Goal: Task Accomplishment & Management: Manage account settings

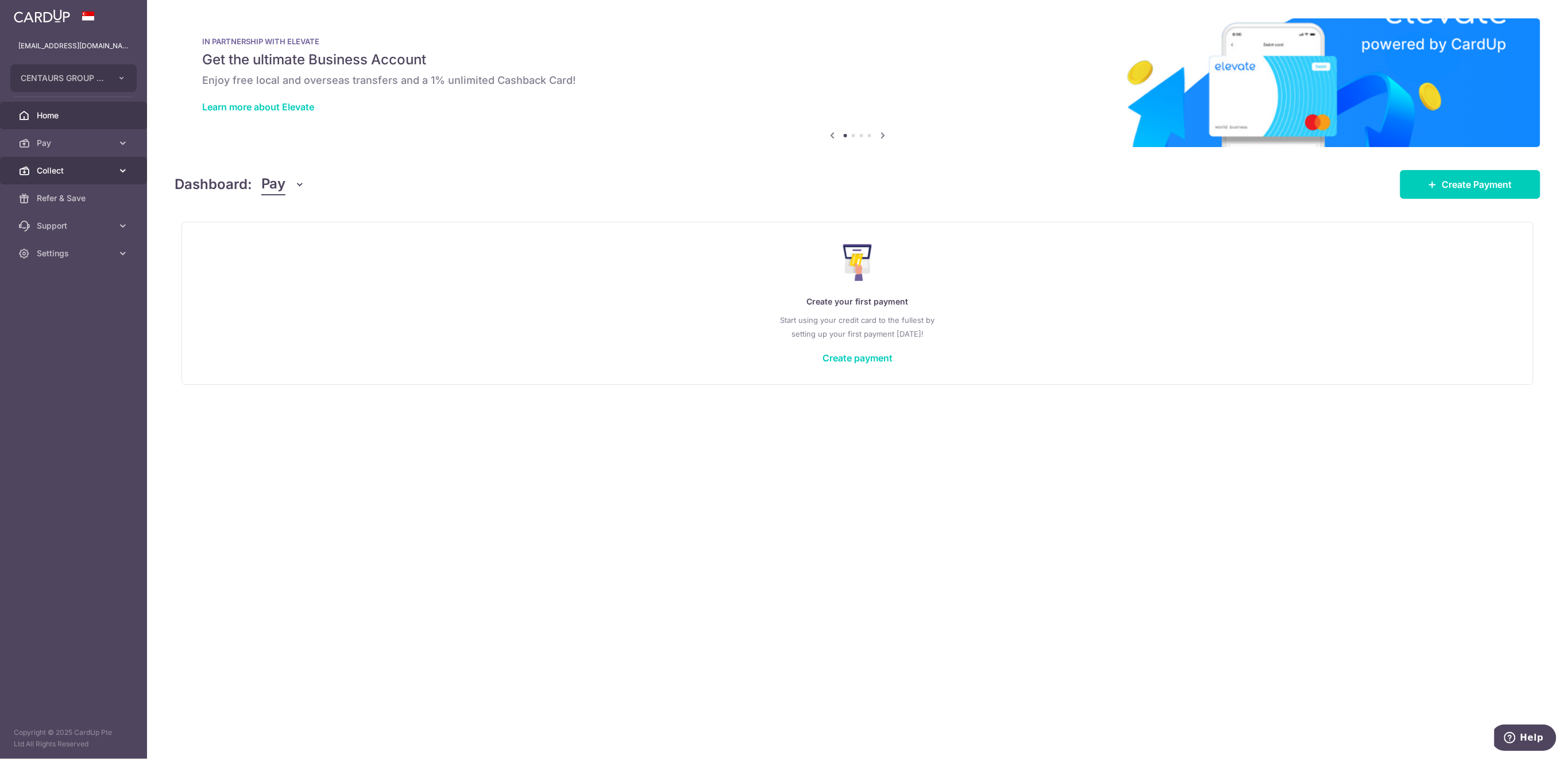
click at [81, 175] on span "Collect" at bounding box center [74, 170] width 76 height 12
click at [72, 254] on span "Payment Requests" at bounding box center [74, 253] width 76 height 12
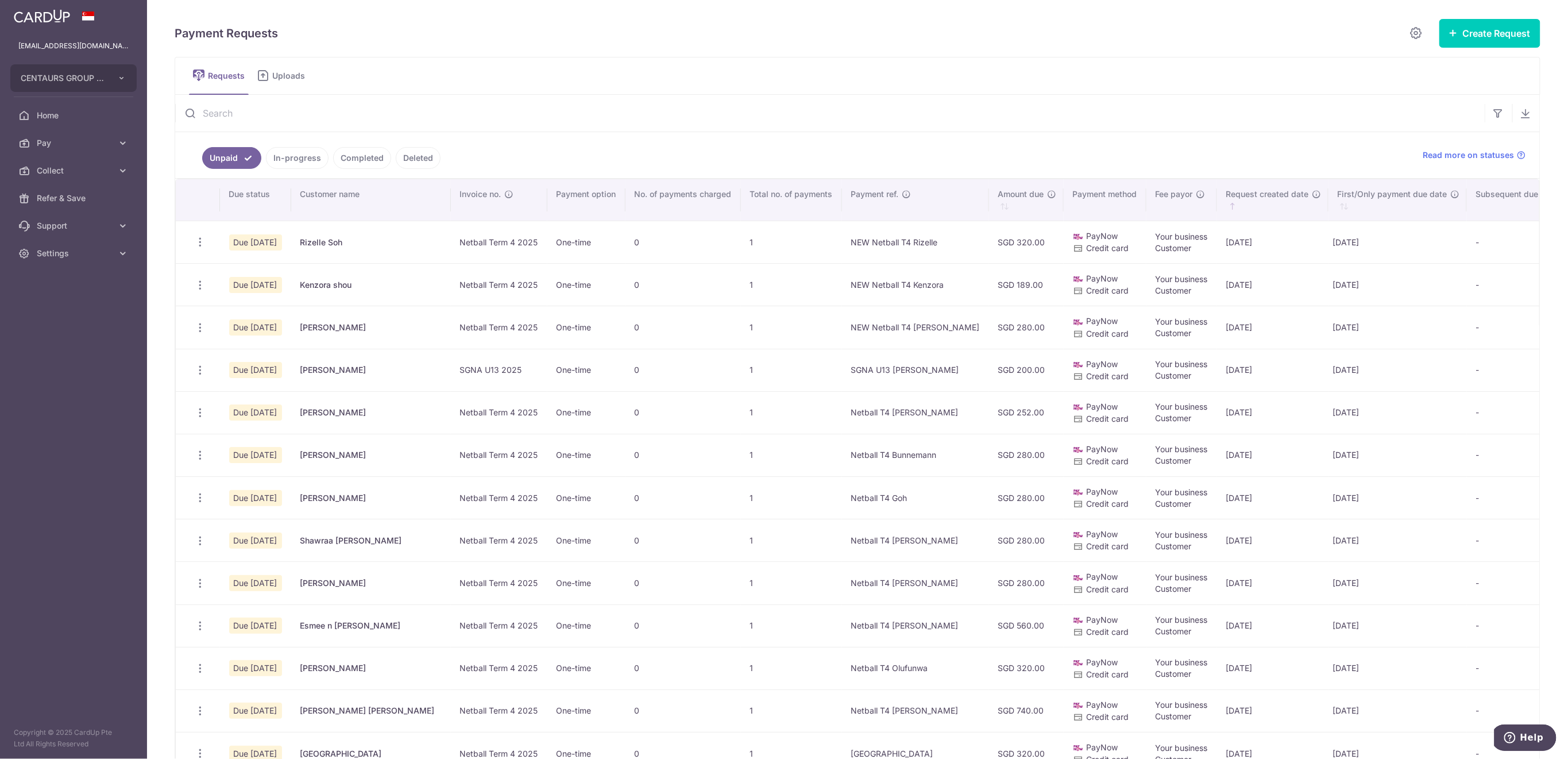
click at [388, 106] on input "text" at bounding box center [830, 113] width 1310 height 37
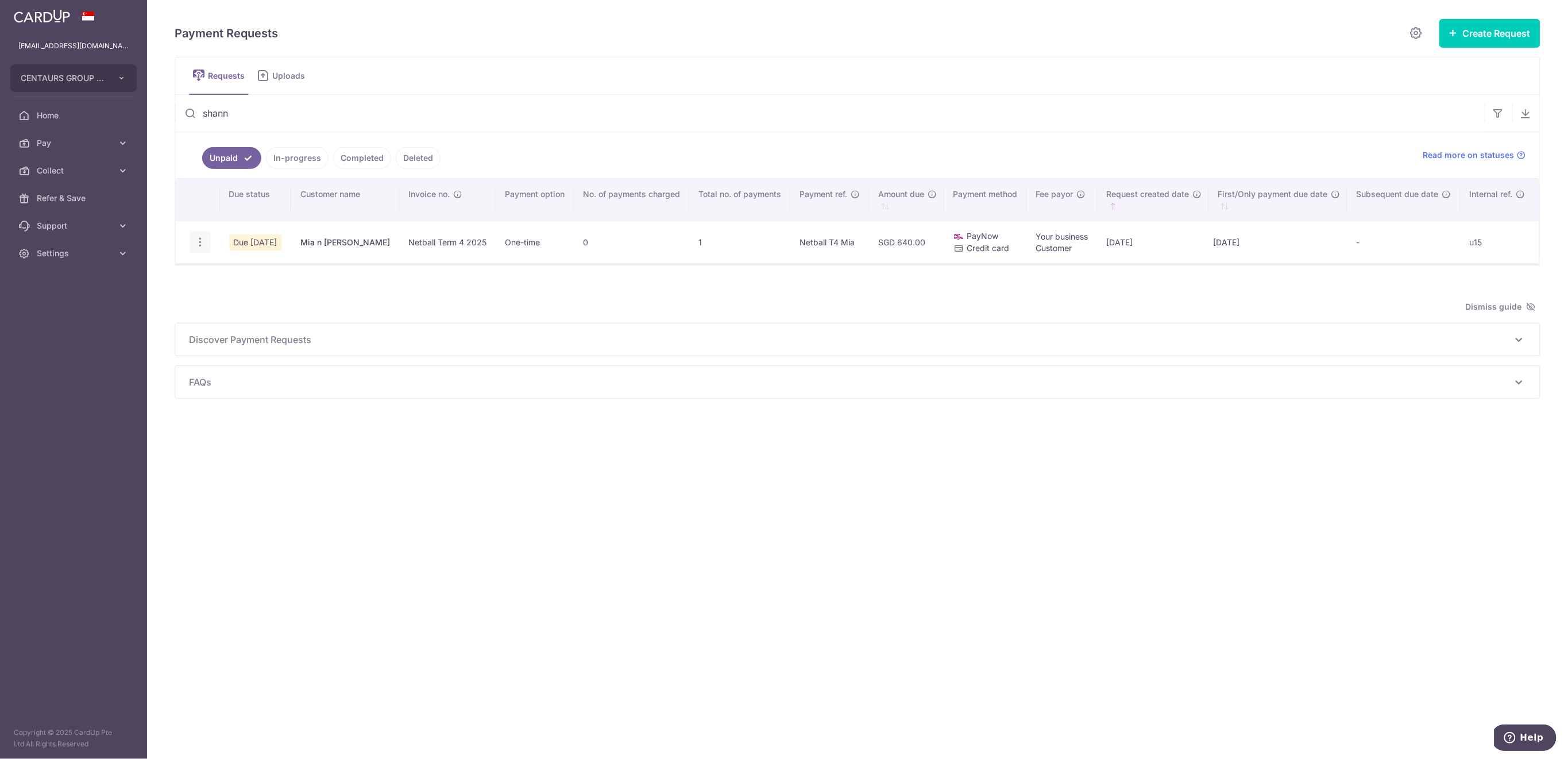
type input "shann"
click at [197, 240] on icon "button" at bounding box center [199, 242] width 12 height 12
click at [197, 237] on icon "button" at bounding box center [199, 242] width 12 height 12
click at [198, 242] on icon "button" at bounding box center [199, 242] width 12 height 12
click at [247, 276] on span "Update Request" at bounding box center [258, 274] width 72 height 14
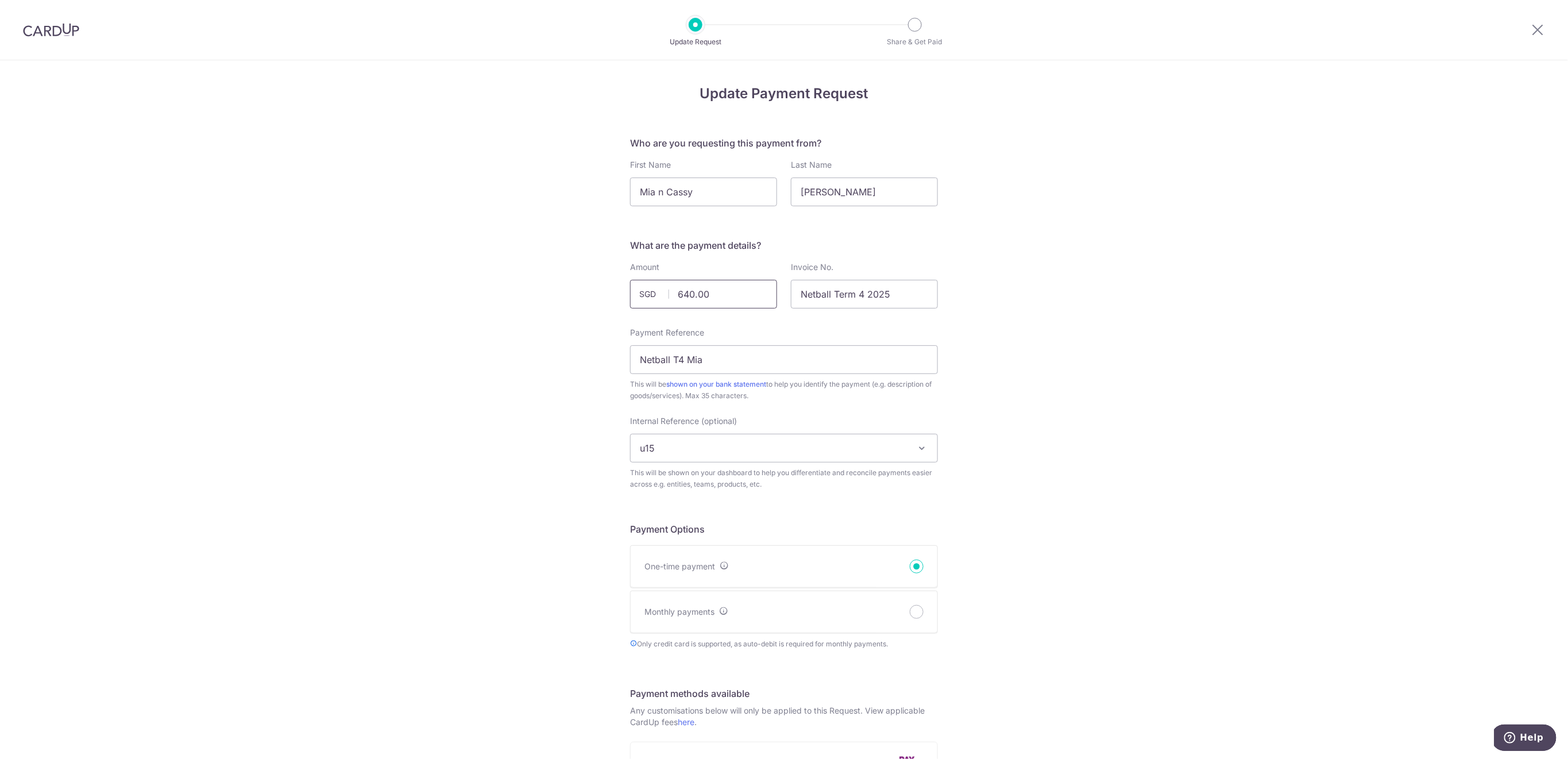
drag, startPoint x: 754, startPoint y: 291, endPoint x: 673, endPoint y: 295, distance: 81.1
click at [673, 295] on input "640.00" at bounding box center [704, 294] width 147 height 28
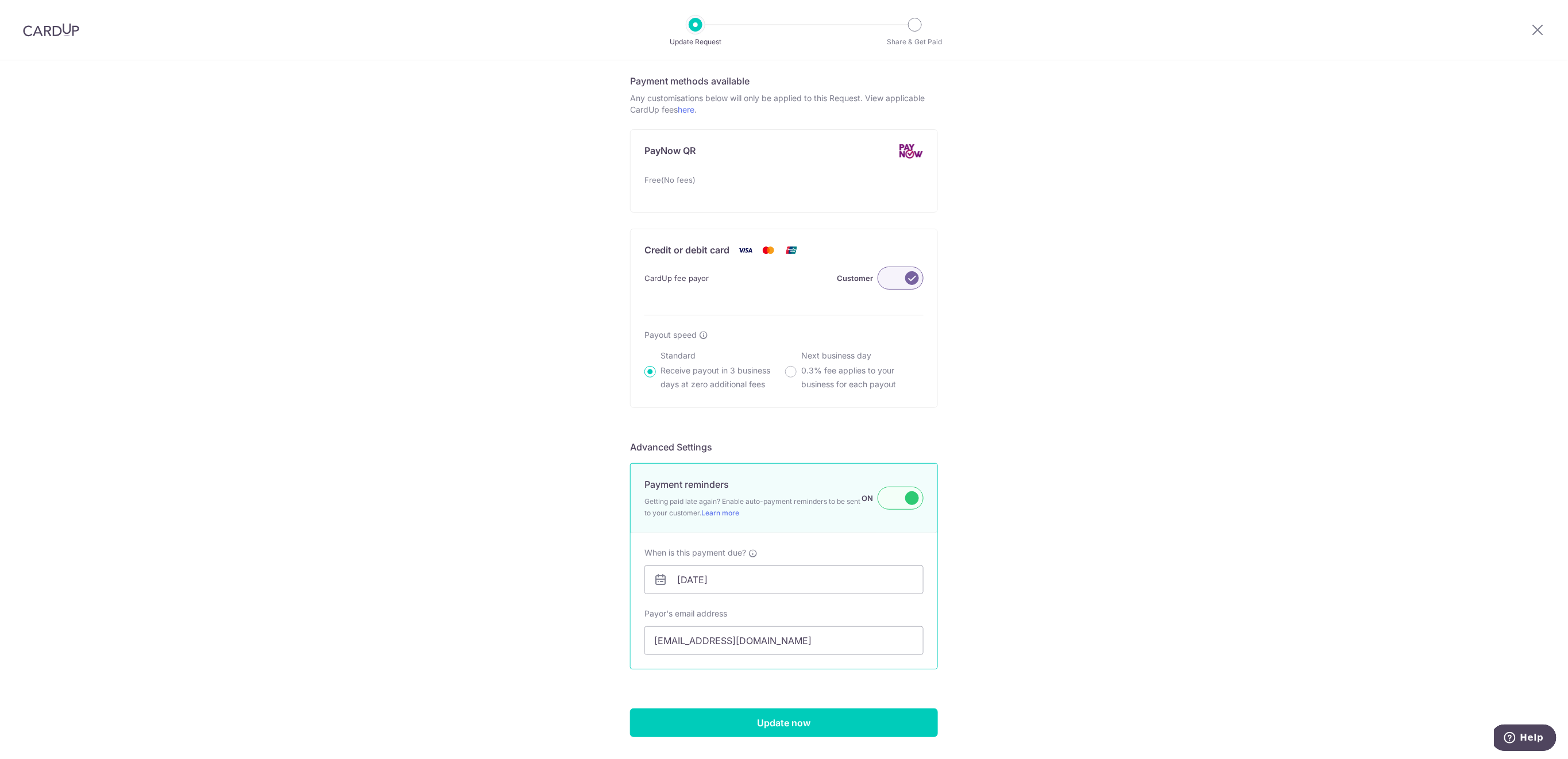
scroll to position [658, 0]
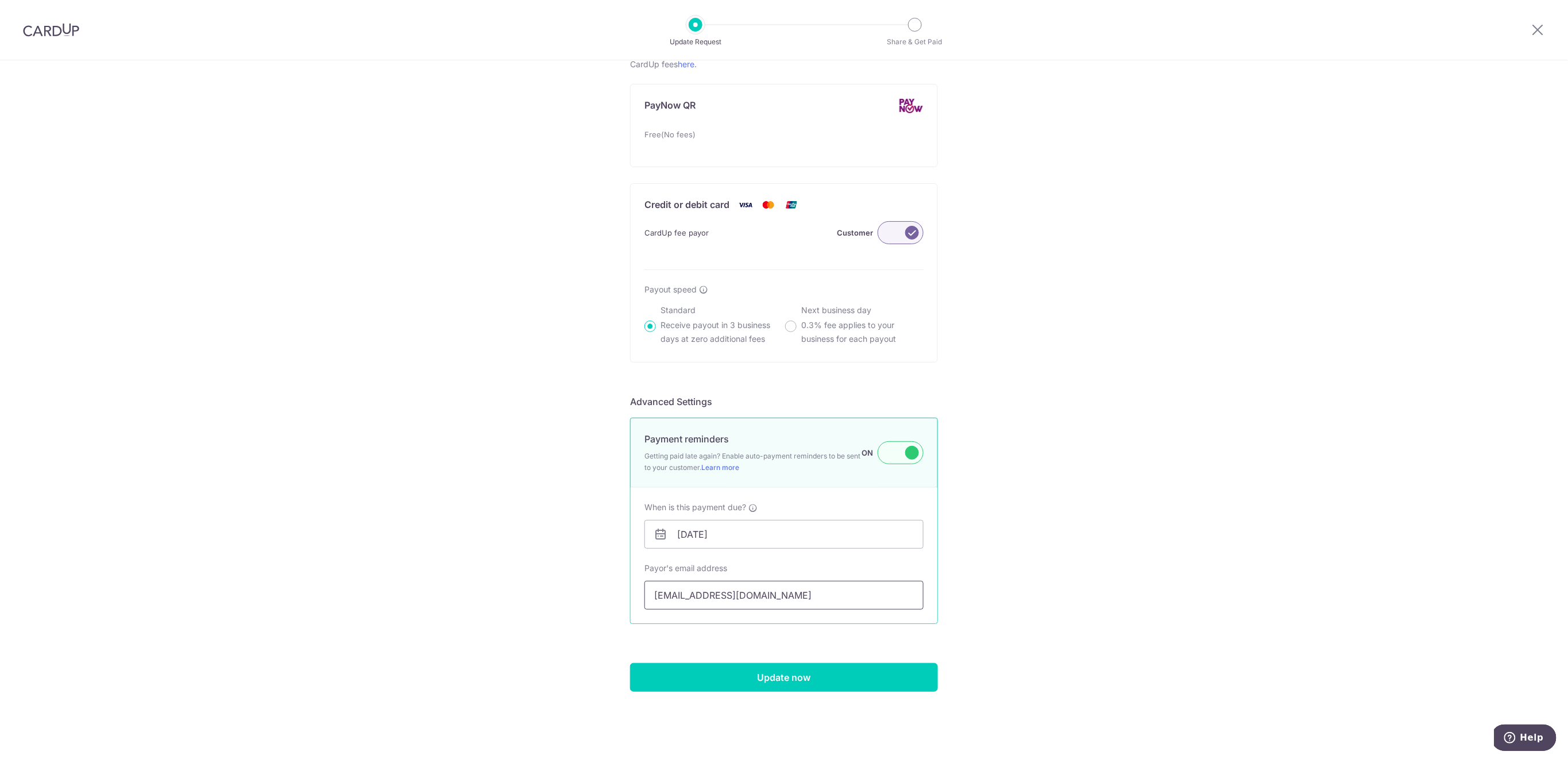
type input "480.00"
drag, startPoint x: 833, startPoint y: 601, endPoint x: 631, endPoint y: 614, distance: 202.4
click at [631, 614] on div "When is this payment due? 15/10/2025 Upon updating this Request, an email will …" at bounding box center [784, 555] width 306 height 136
click at [830, 674] on input "Update now" at bounding box center [784, 677] width 308 height 28
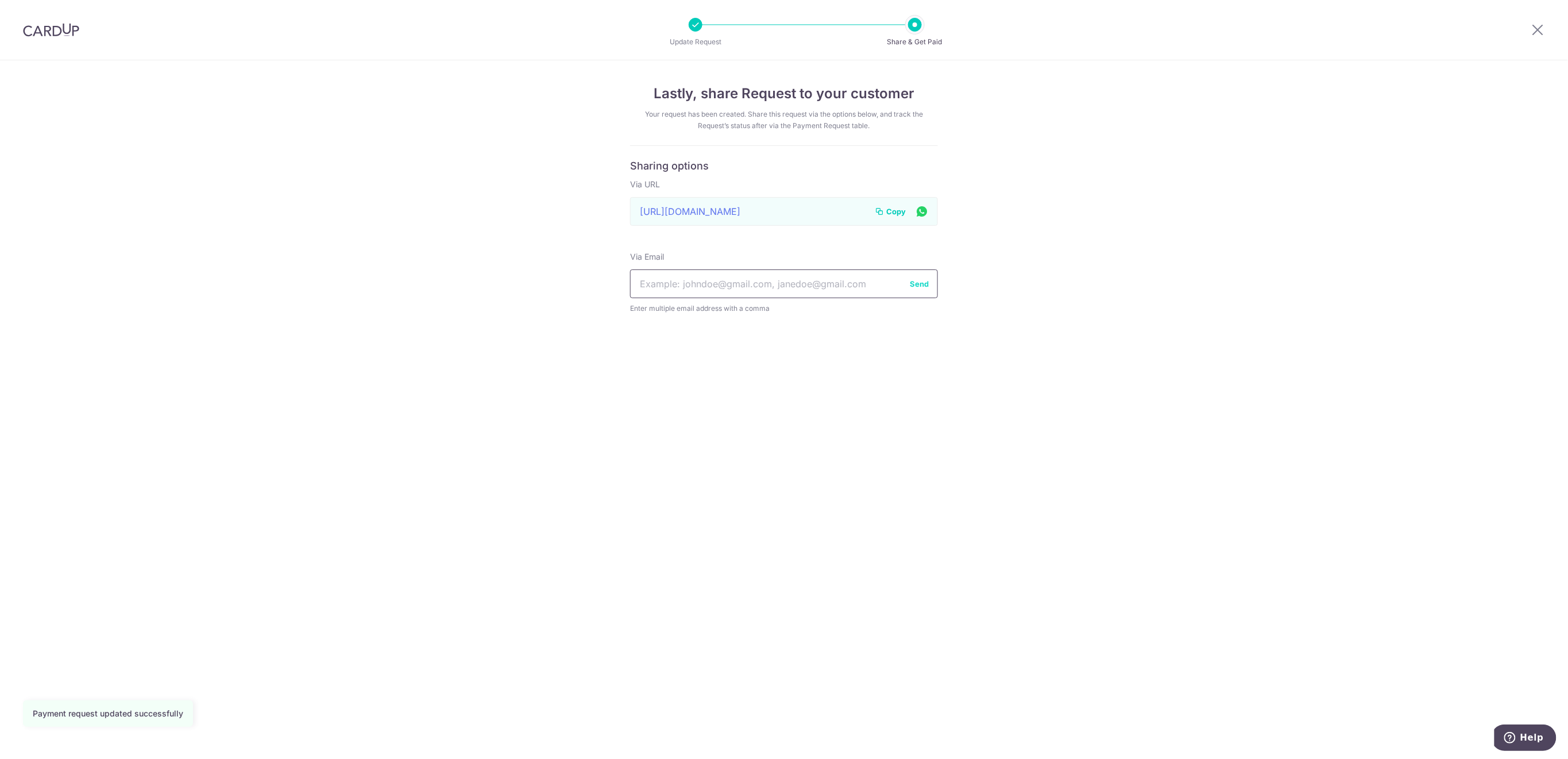
click at [804, 279] on input "text" at bounding box center [784, 284] width 308 height 28
paste input "crystal_sasagawa_palar@hotmail.com"
type input "crystal_sasagawa_palar@hotmail.com"
click at [912, 280] on button "Send" at bounding box center [918, 284] width 19 height 12
click at [897, 209] on span "Copy" at bounding box center [896, 211] width 19 height 12
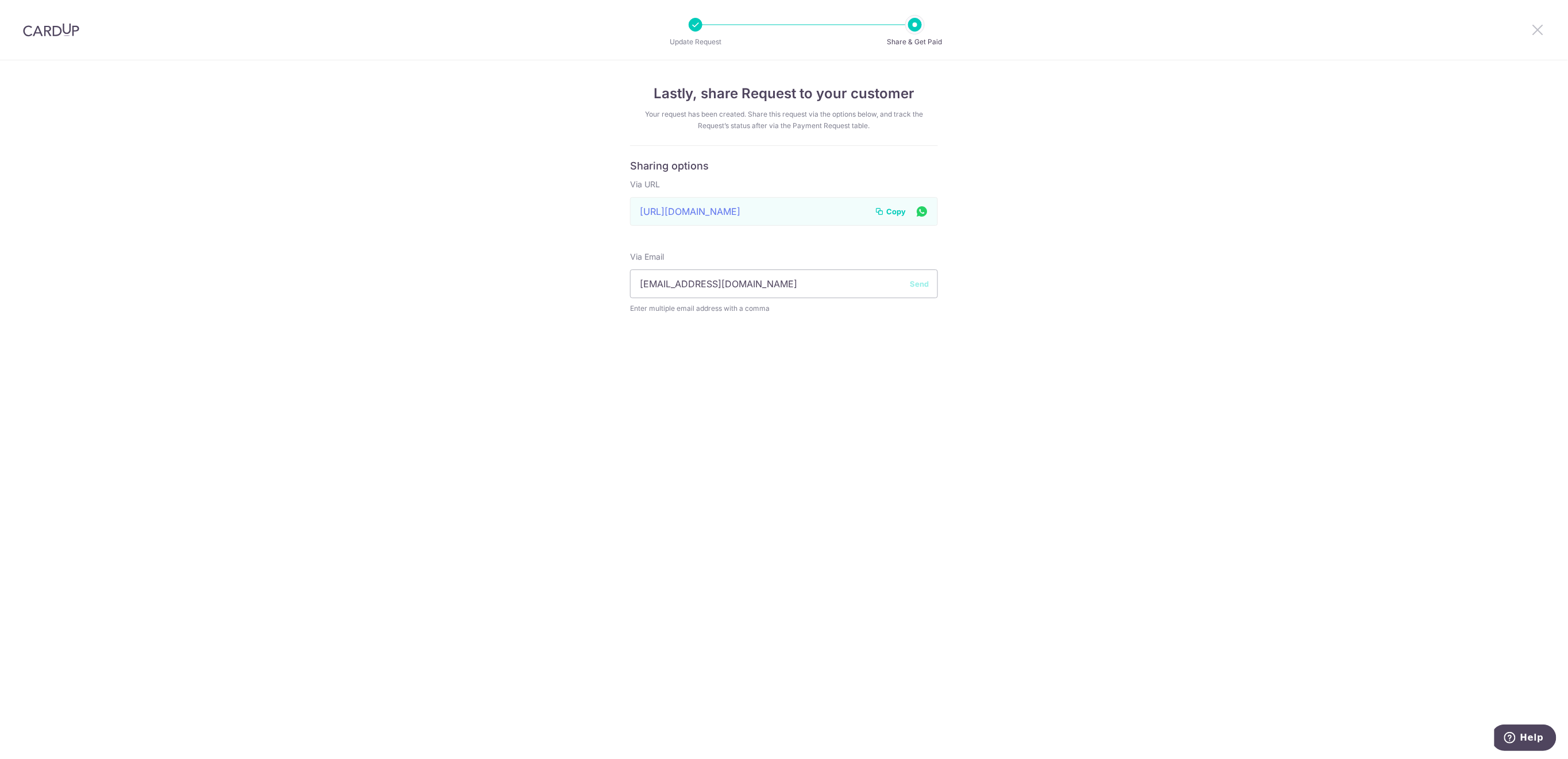
click at [1540, 31] on icon at bounding box center [1538, 29] width 14 height 15
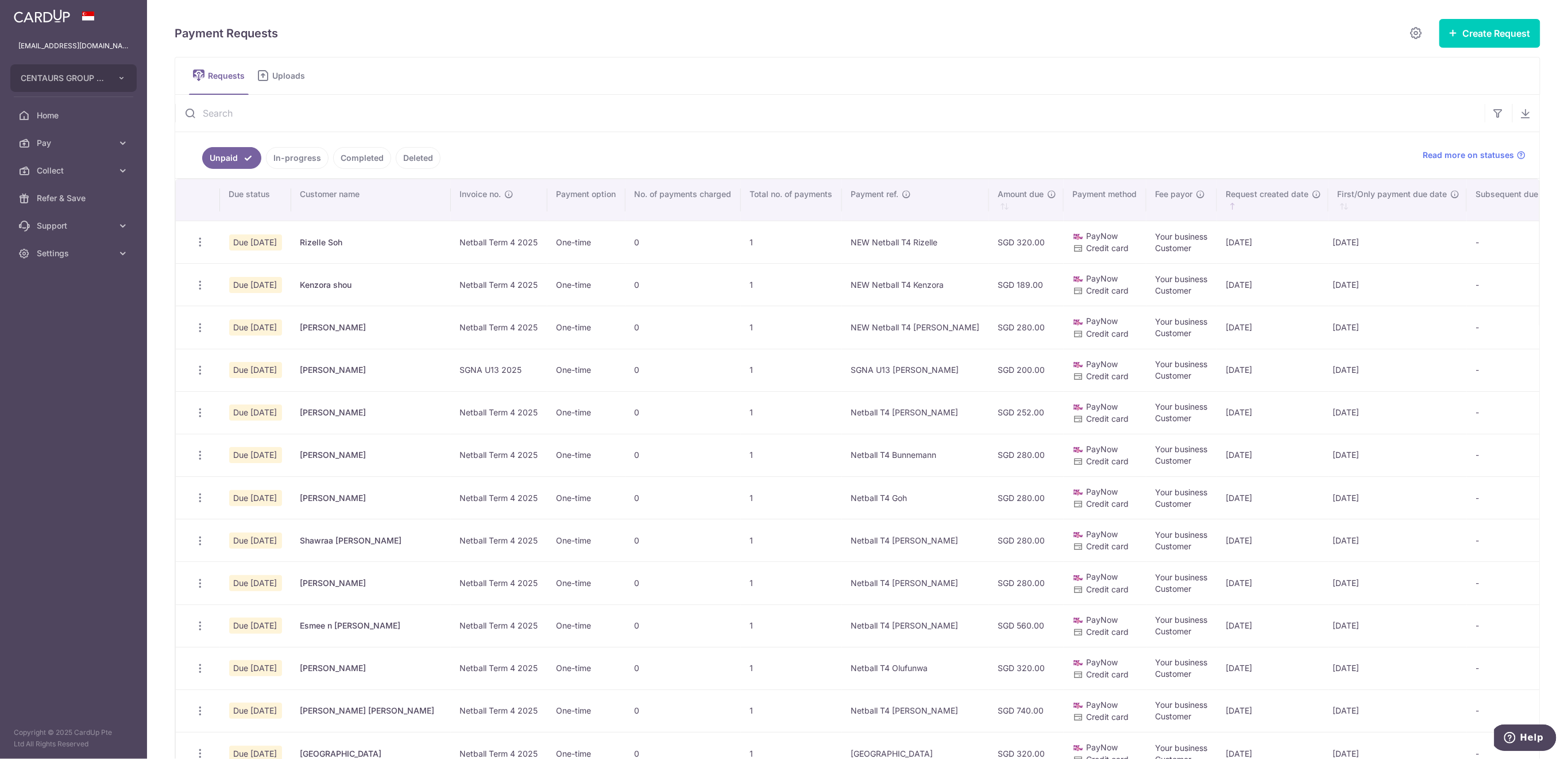
click at [399, 108] on input "text" at bounding box center [830, 113] width 1310 height 37
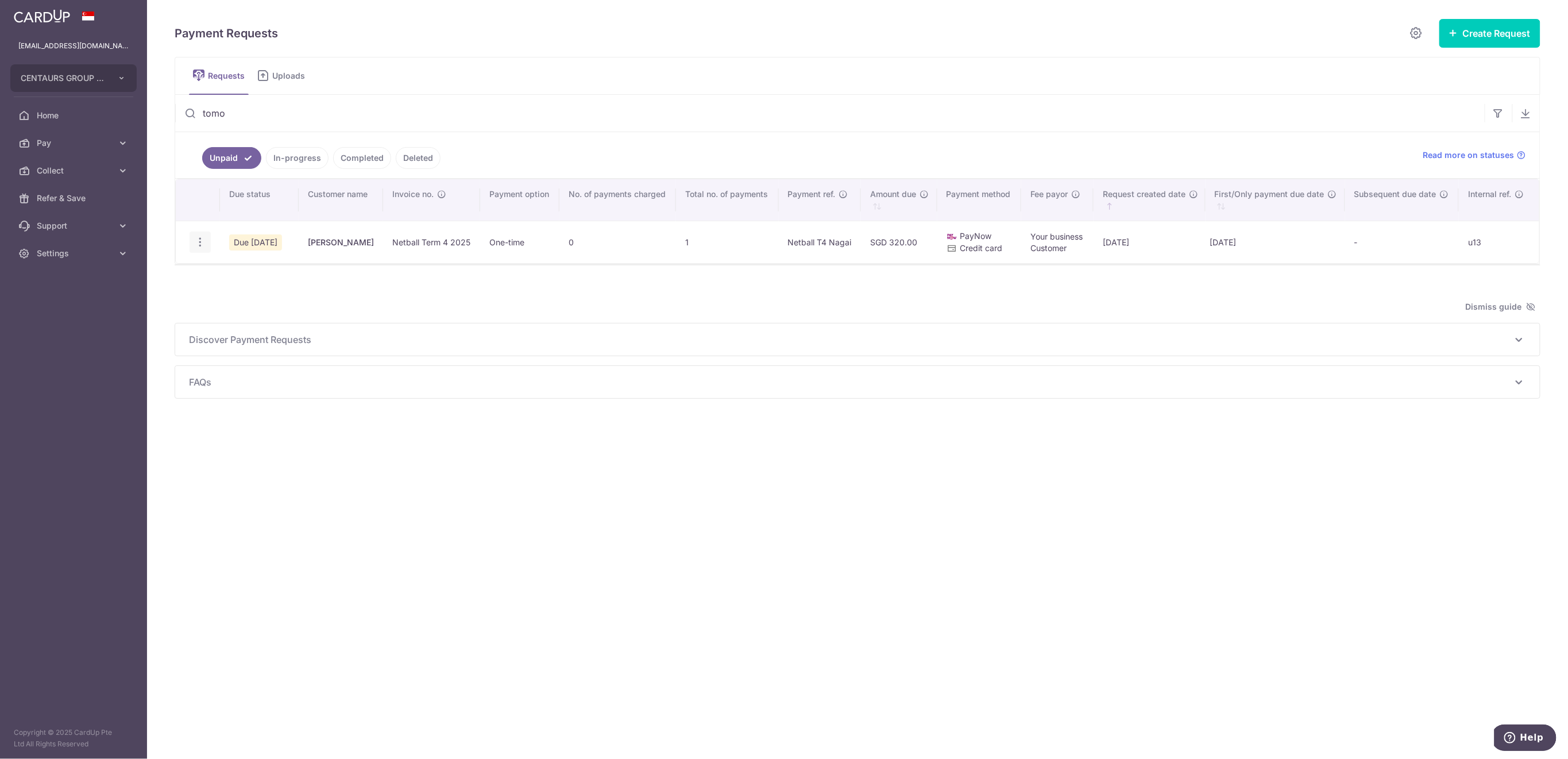
type input "tomo"
click at [199, 238] on icon "button" at bounding box center [199, 242] width 12 height 12
click at [196, 242] on icon "button" at bounding box center [199, 242] width 12 height 12
click at [198, 243] on icon "button" at bounding box center [199, 242] width 12 height 12
click at [223, 295] on span "Delete Request" at bounding box center [258, 302] width 72 height 14
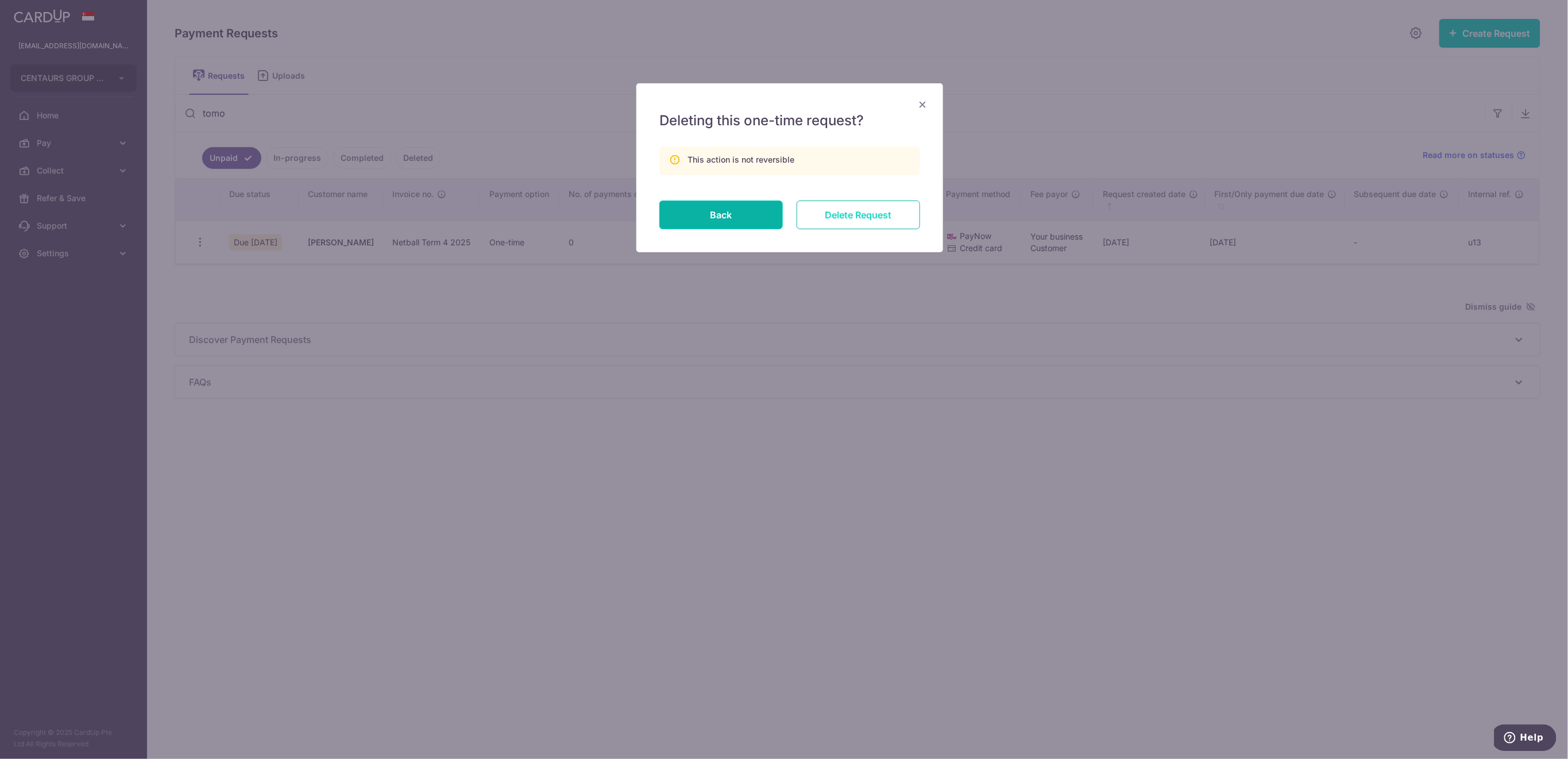
click at [841, 218] on input "Delete Request" at bounding box center [859, 214] width 124 height 28
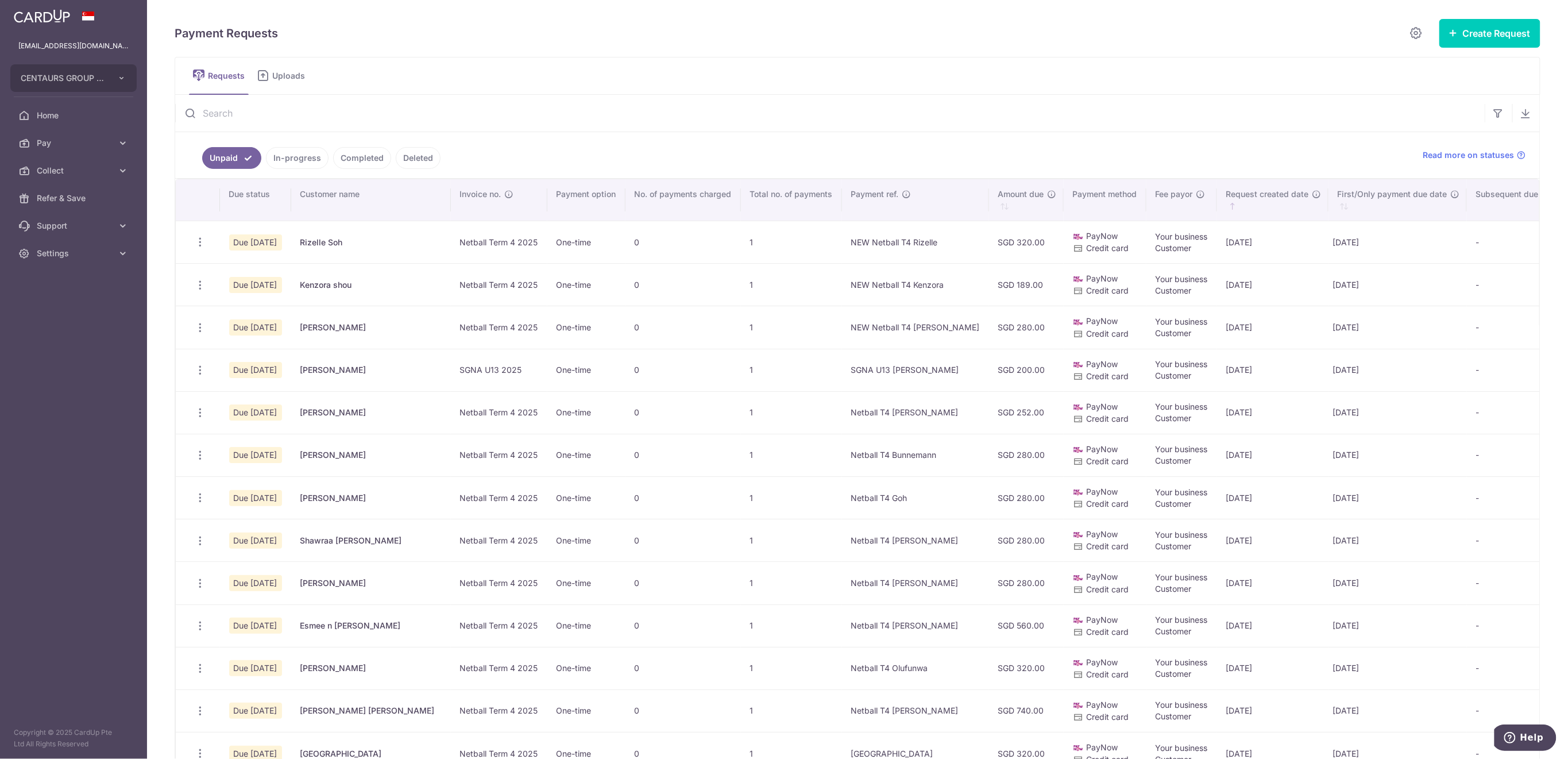
click at [232, 113] on input "text" at bounding box center [830, 113] width 1310 height 37
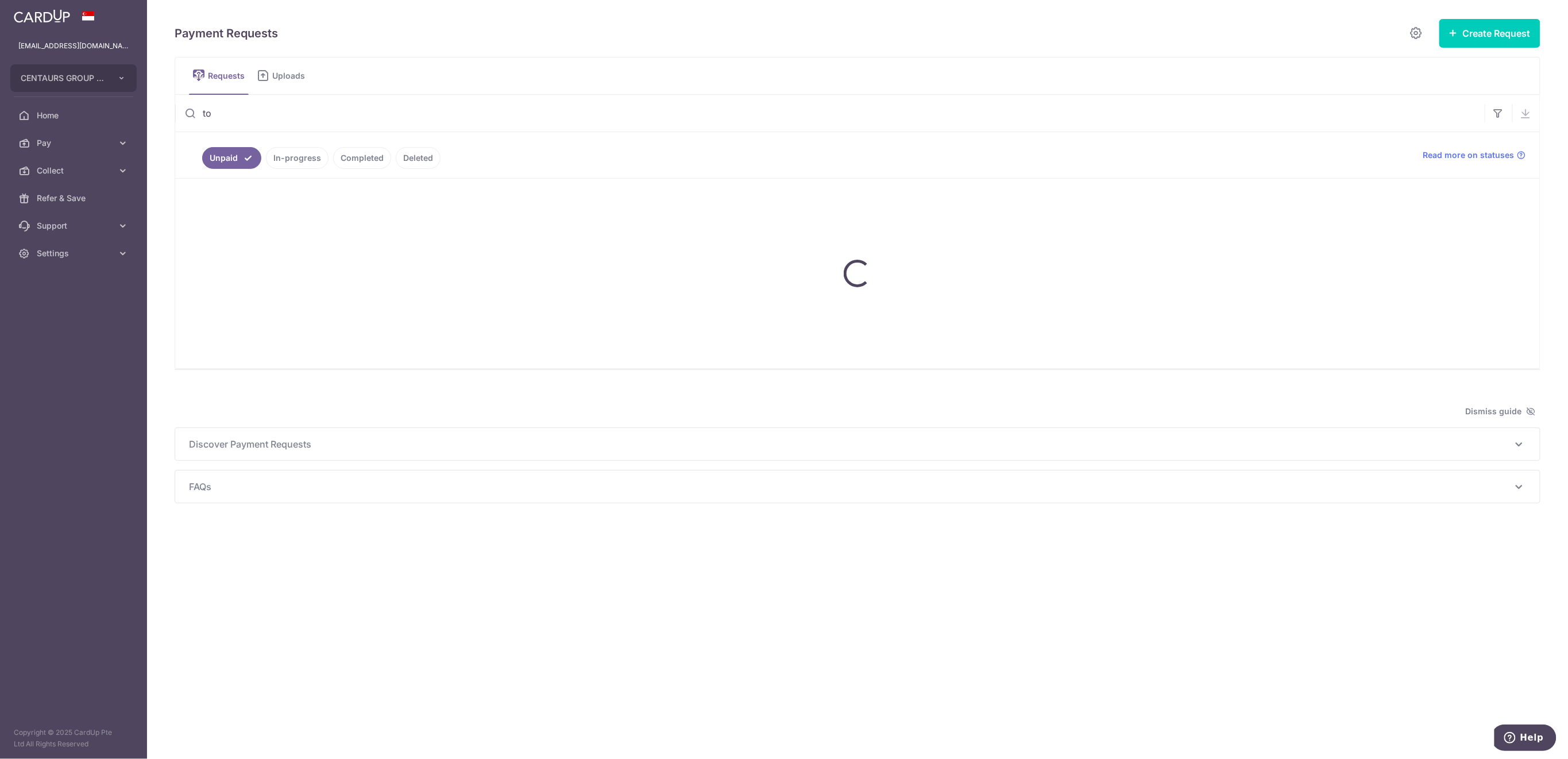
type input "t"
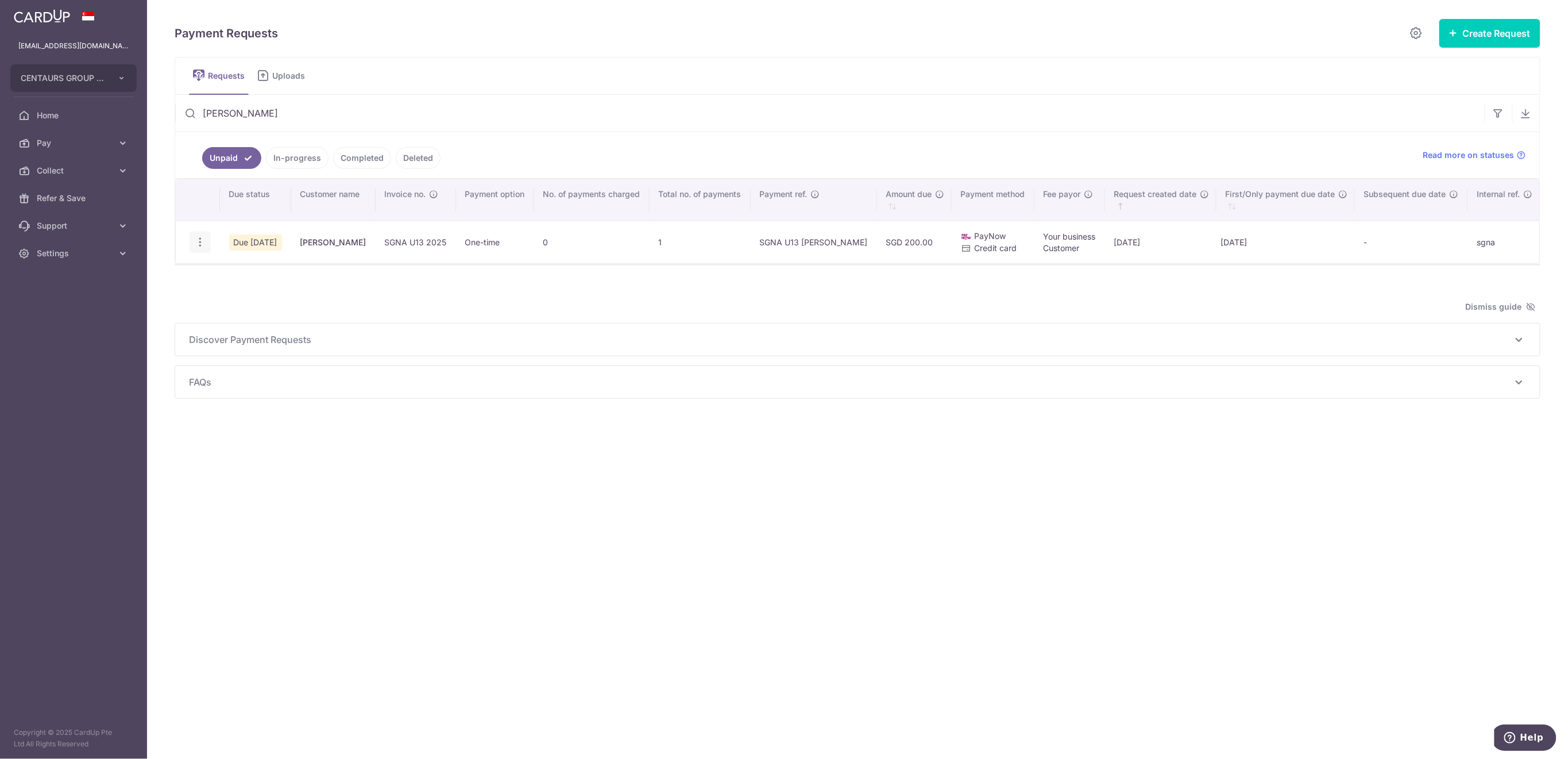
type input "zaidi"
click at [200, 243] on icon "button" at bounding box center [199, 242] width 12 height 12
click at [197, 240] on icon "button" at bounding box center [199, 242] width 12 height 12
click at [204, 239] on icon "button" at bounding box center [199, 242] width 12 height 12
click at [199, 240] on icon "button" at bounding box center [199, 242] width 12 height 12
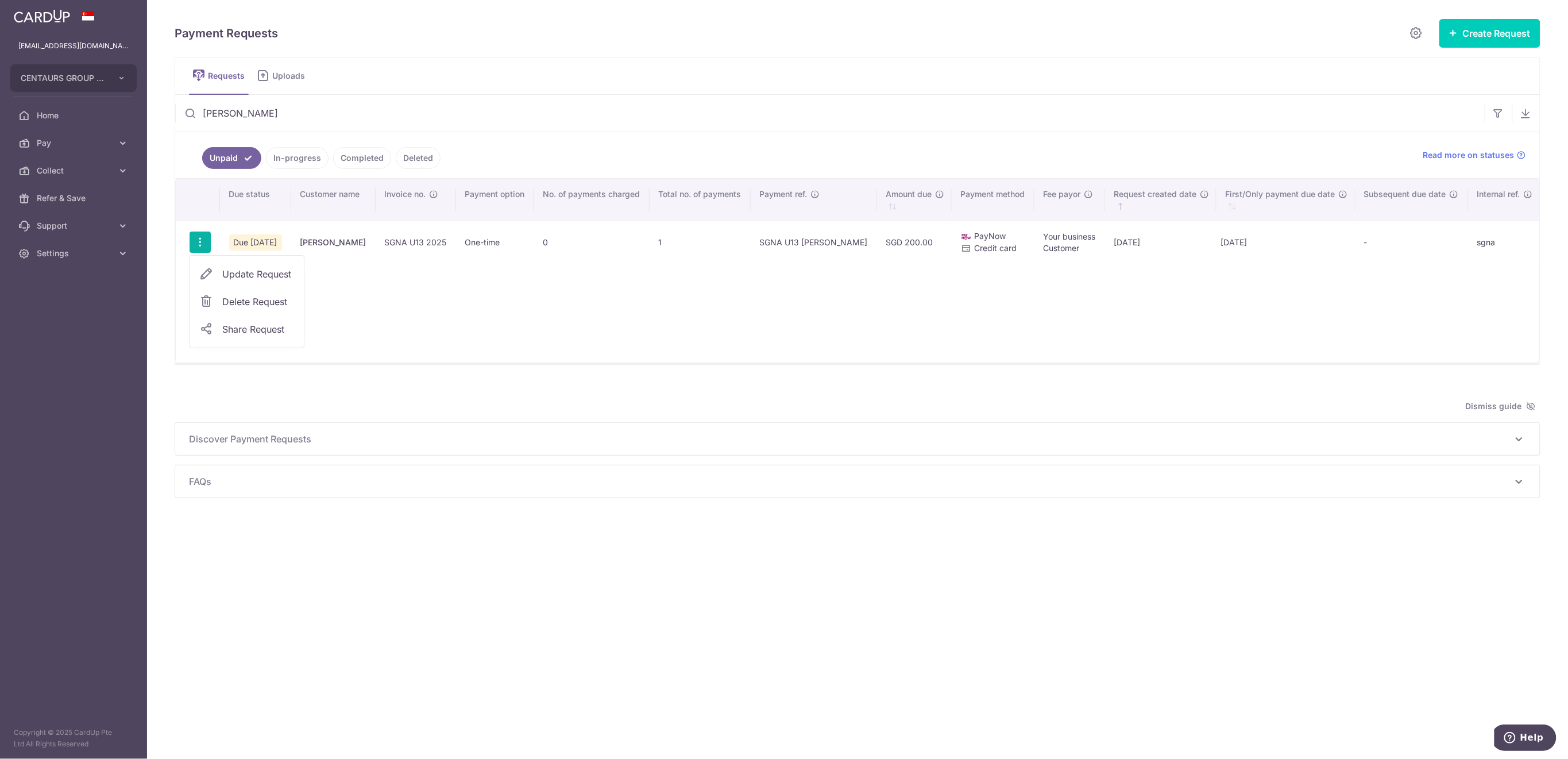
click at [210, 298] on icon at bounding box center [206, 302] width 14 height 14
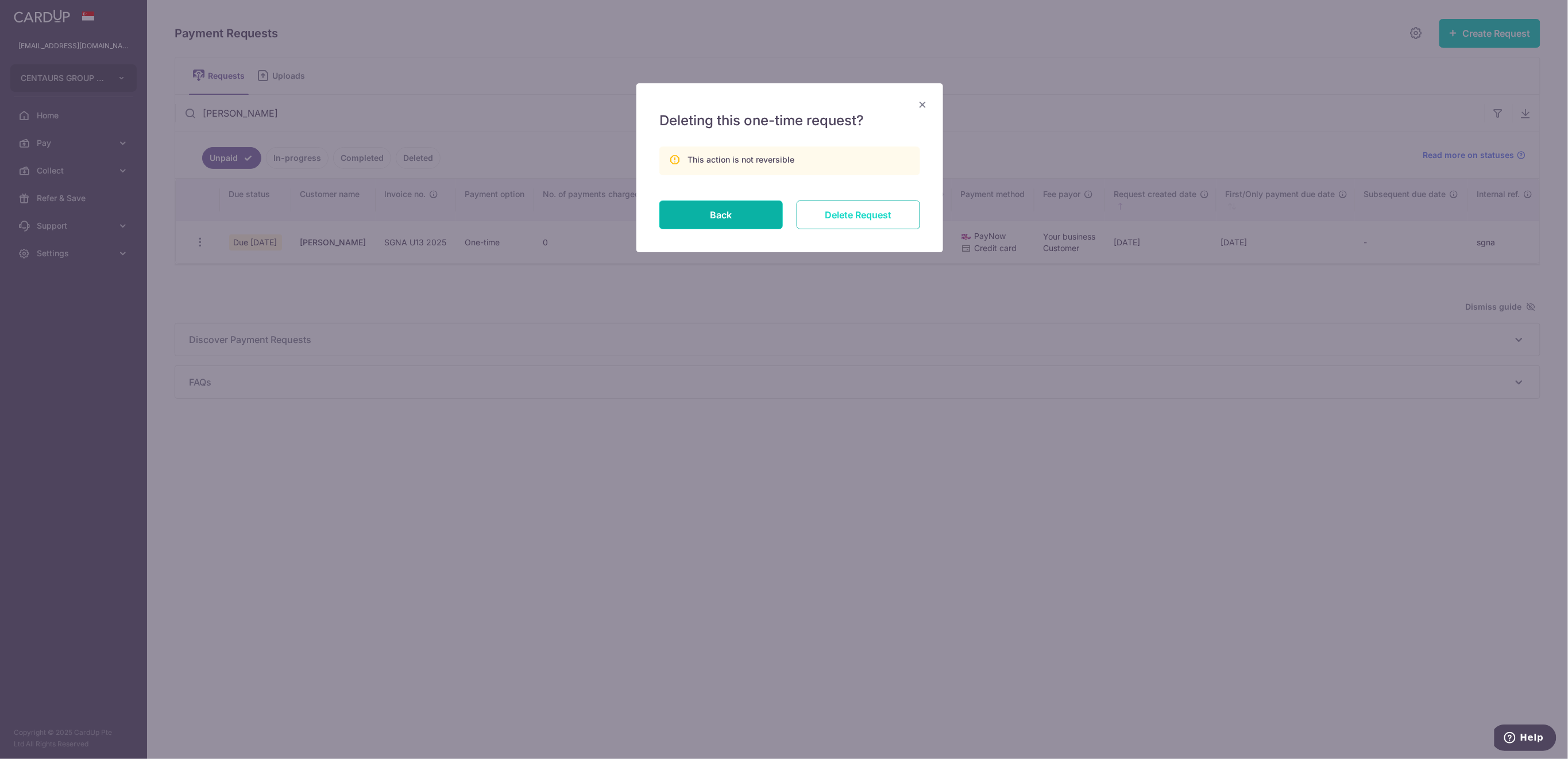
click at [899, 208] on input "Delete Request" at bounding box center [859, 214] width 124 height 28
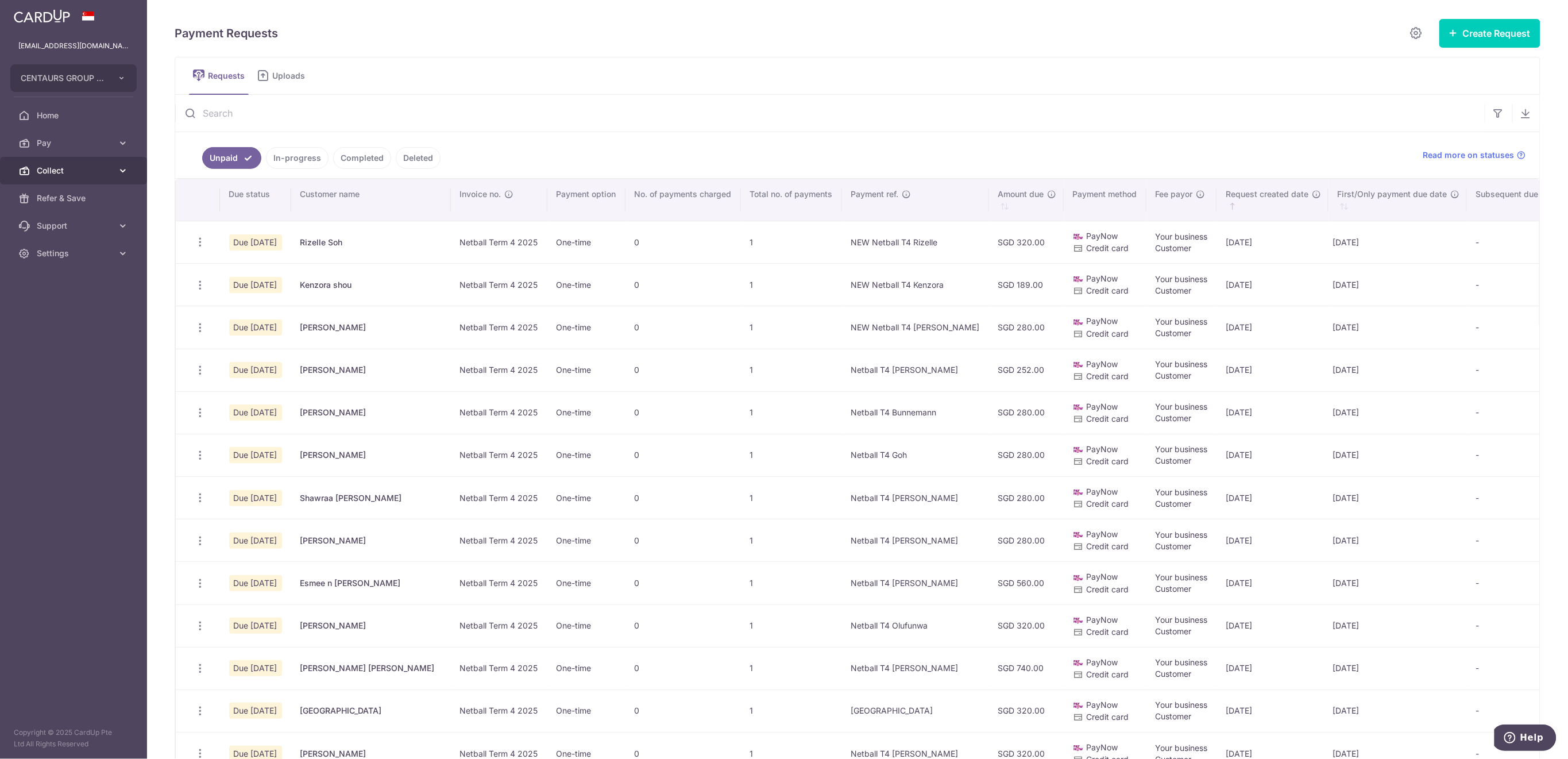
click at [76, 171] on span "Collect" at bounding box center [74, 170] width 76 height 12
click at [74, 197] on span "Dashboard" at bounding box center [74, 198] width 76 height 12
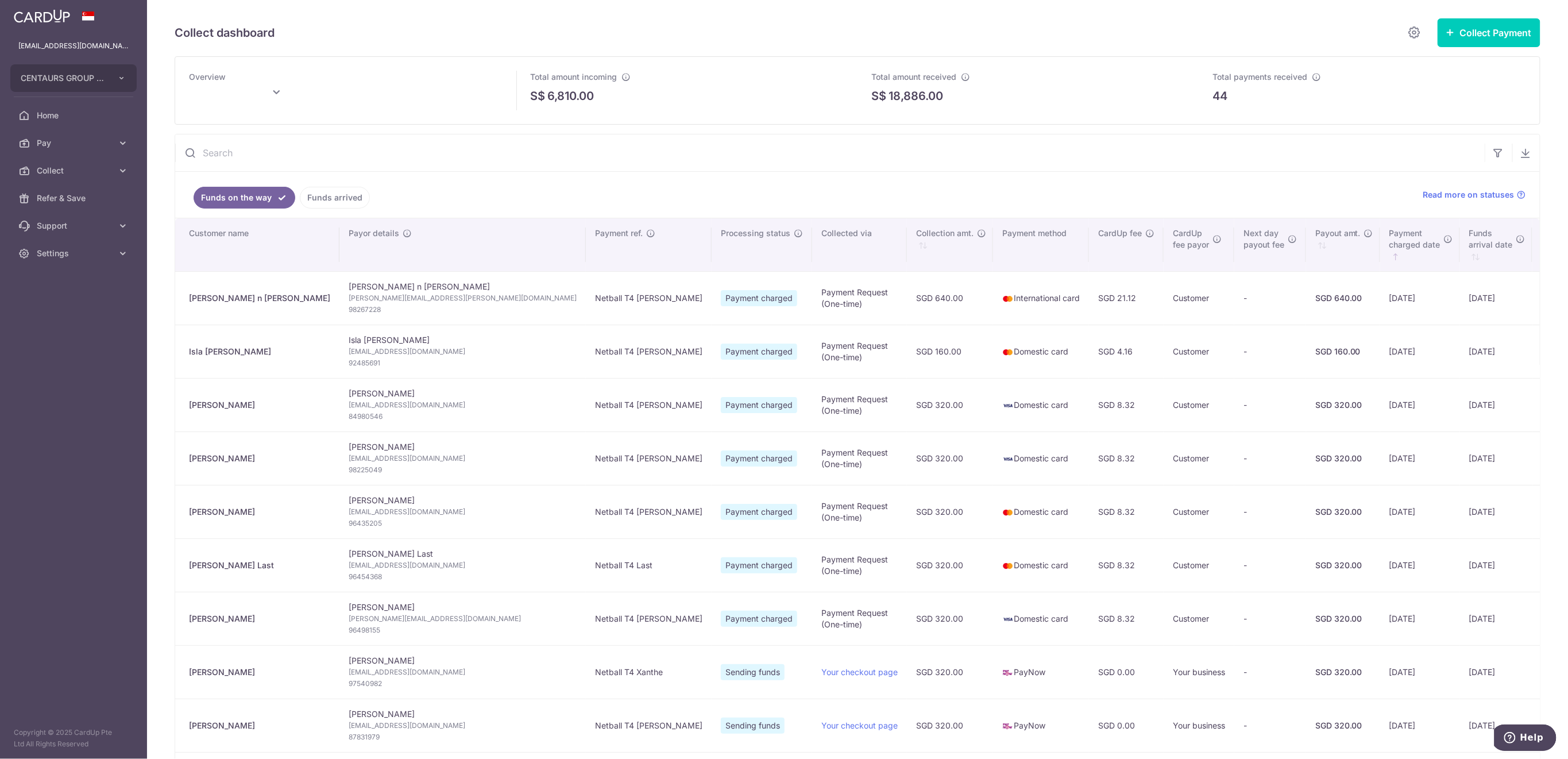
type input "October 2025"
drag, startPoint x: 326, startPoint y: 194, endPoint x: 324, endPoint y: 201, distance: 7.3
click at [326, 194] on link "Funds arrived" at bounding box center [334, 197] width 70 height 22
click at [81, 257] on span "Settings" at bounding box center [74, 253] width 76 height 12
click at [71, 313] on span "Logout" at bounding box center [74, 309] width 76 height 12
